Goal: Task Accomplishment & Management: Use online tool/utility

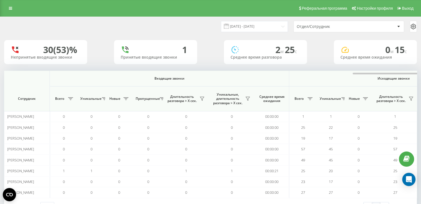
scroll to position [0, 227]
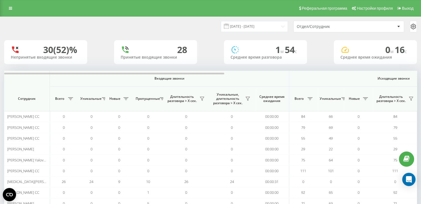
click at [303, 27] on div "Отдел/Сотрудник" at bounding box center [330, 26] width 66 height 5
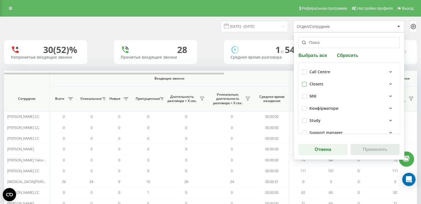
click at [304, 82] on label at bounding box center [304, 82] width 5 height 0
checkbox input "true"
click at [367, 149] on button "Применить" at bounding box center [375, 149] width 49 height 11
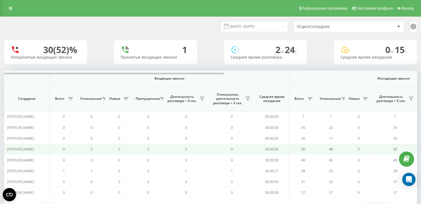
click at [37, 149] on div "[PERSON_NAME]" at bounding box center [27, 149] width 40 height 5
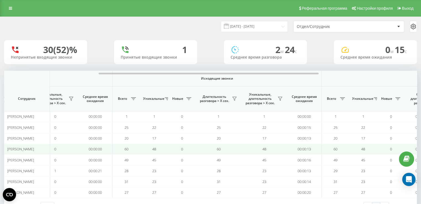
scroll to position [0, 202]
